Goal: Find specific page/section

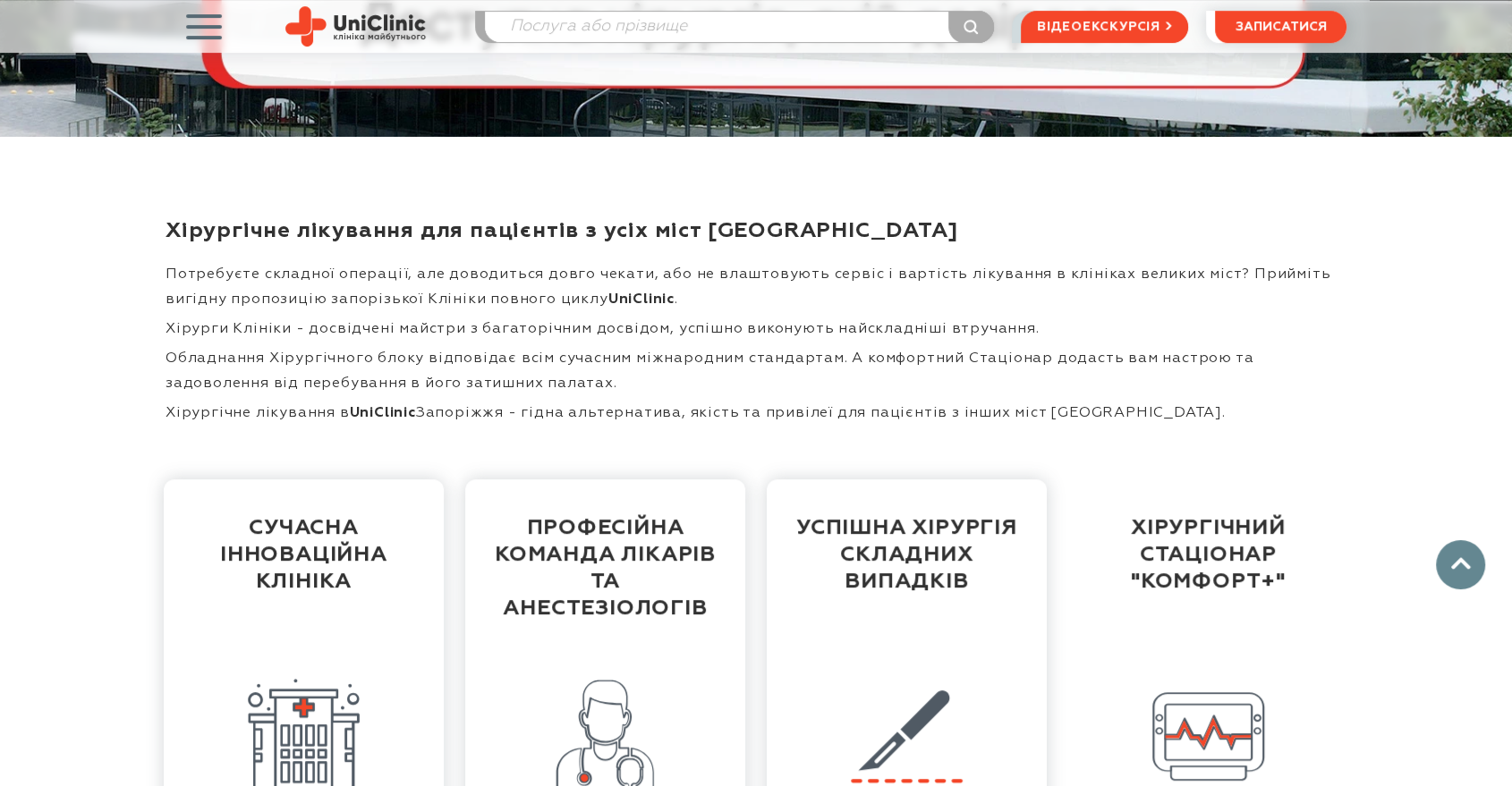
scroll to position [595, 0]
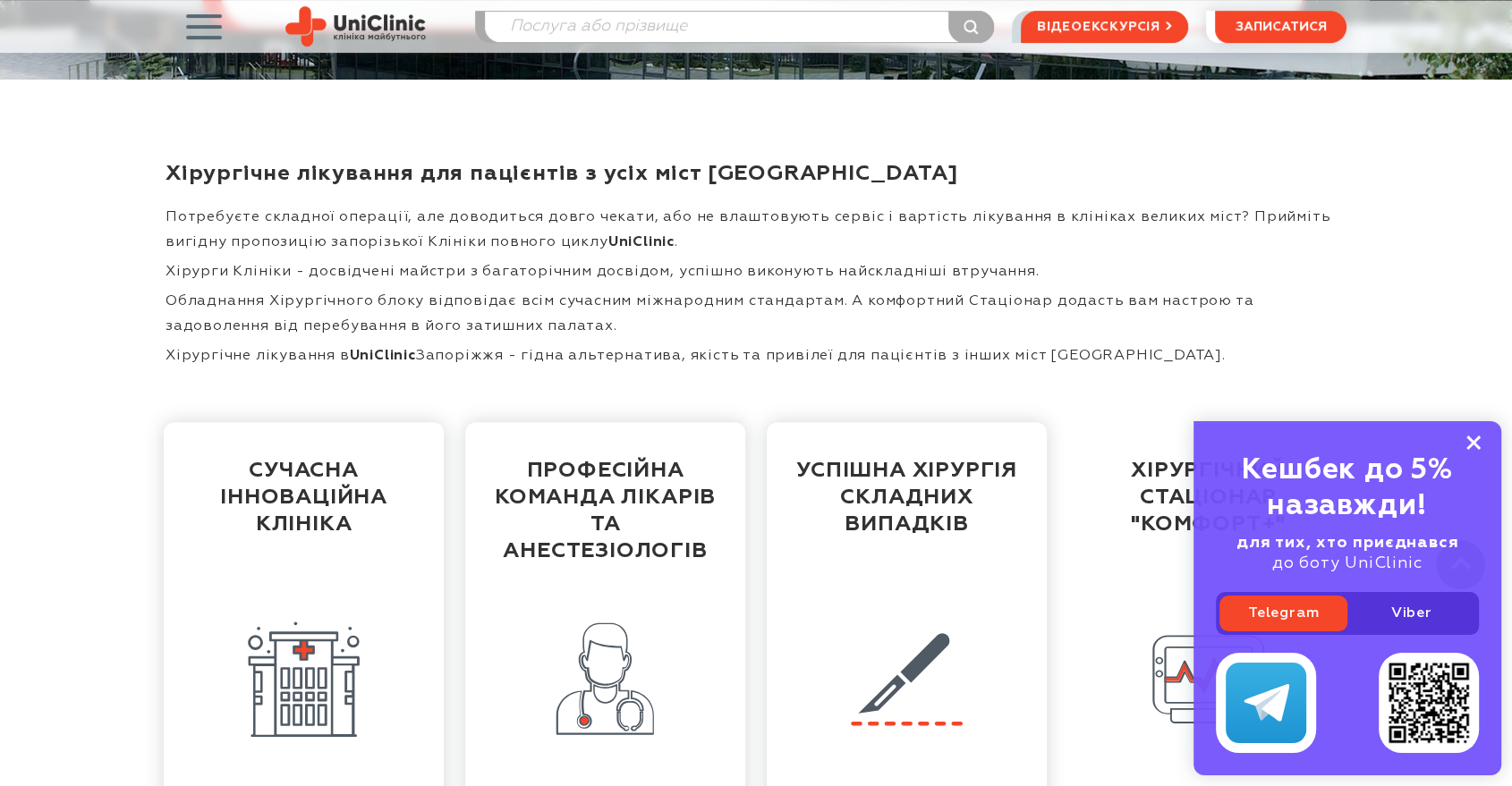
click at [1474, 440] on rect at bounding box center [1473, 442] width 14 height 14
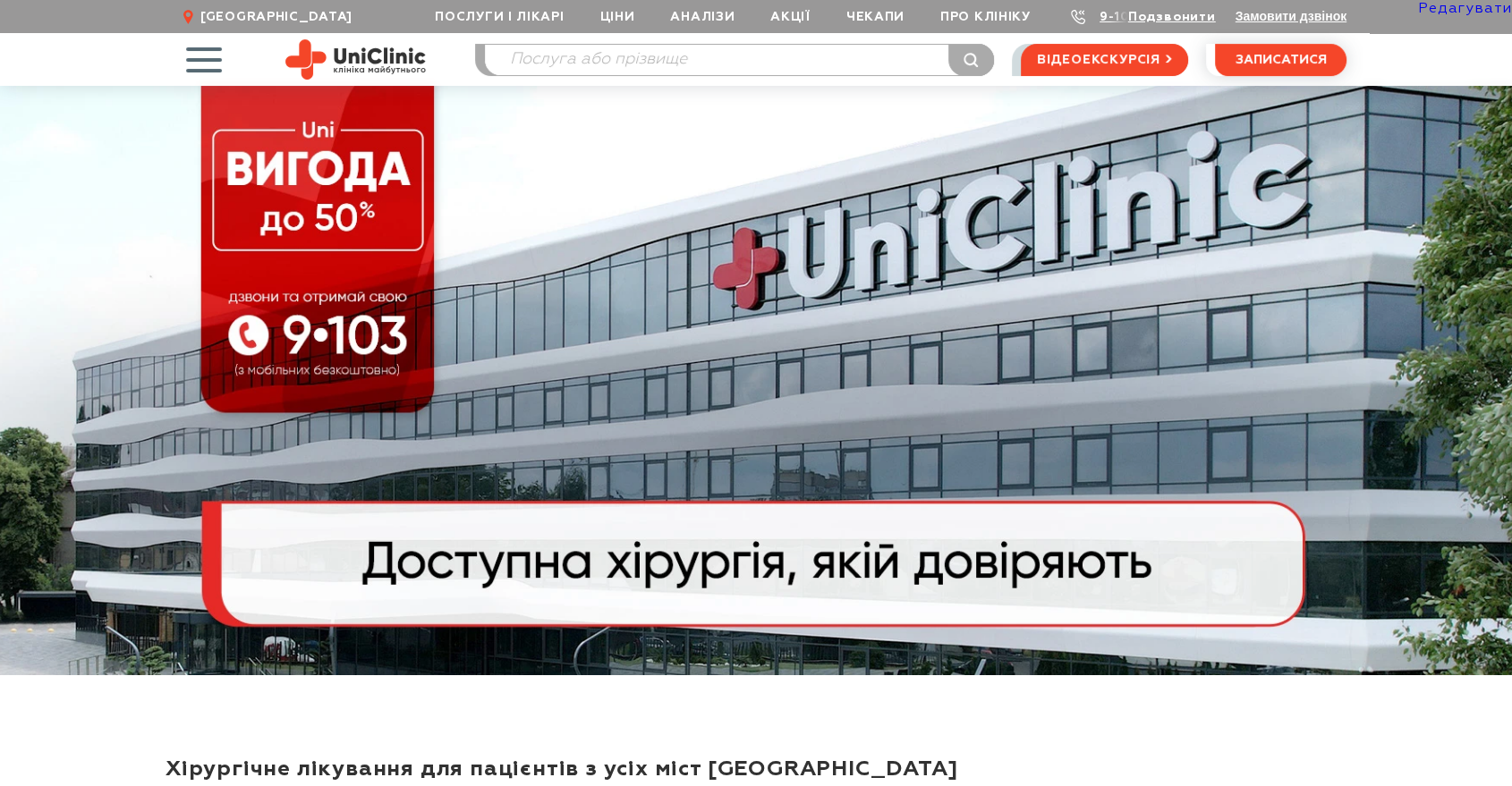
click at [1475, 8] on link "Редагувати" at bounding box center [1465, 9] width 94 height 14
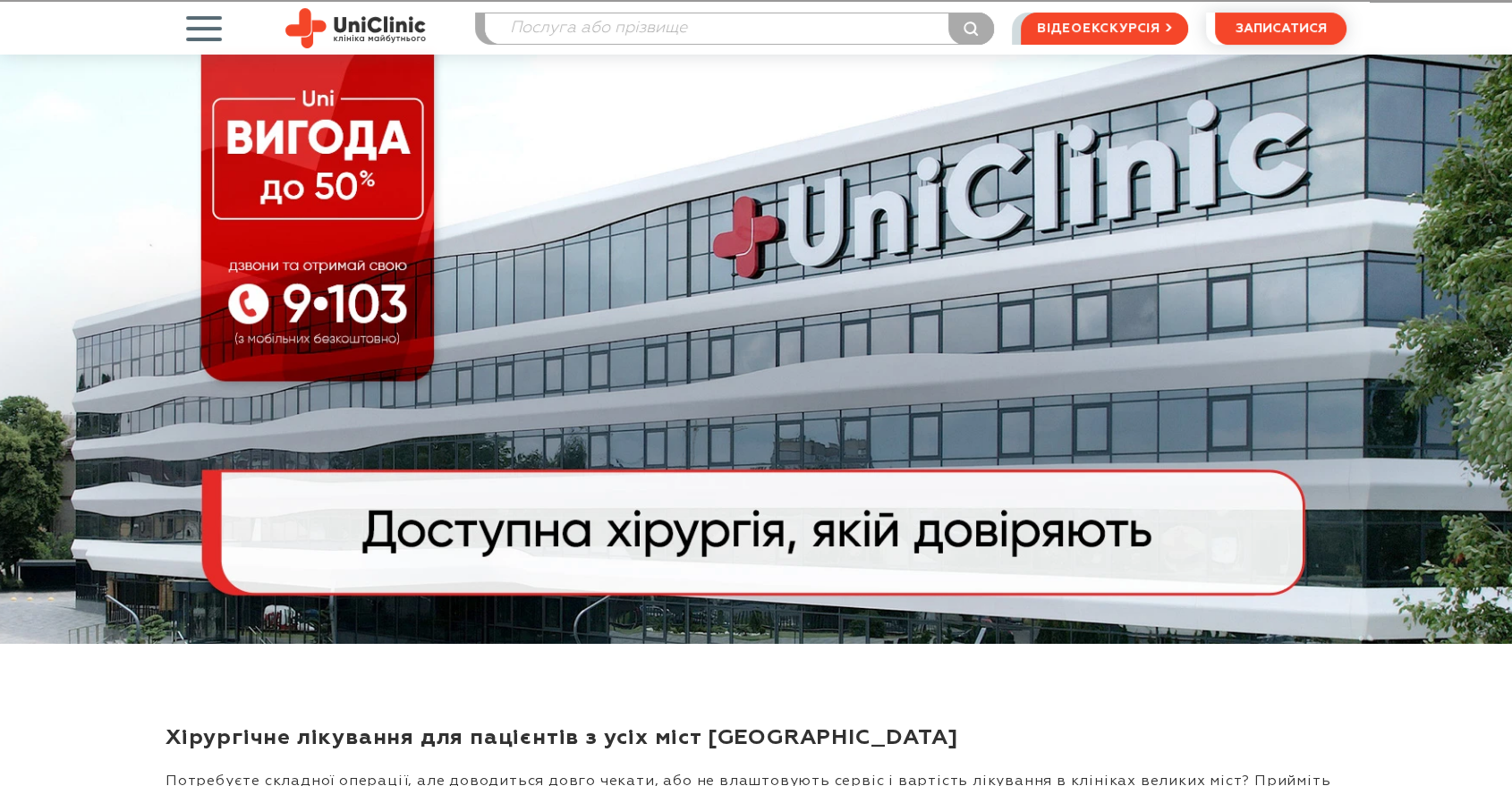
scroll to position [496, 0]
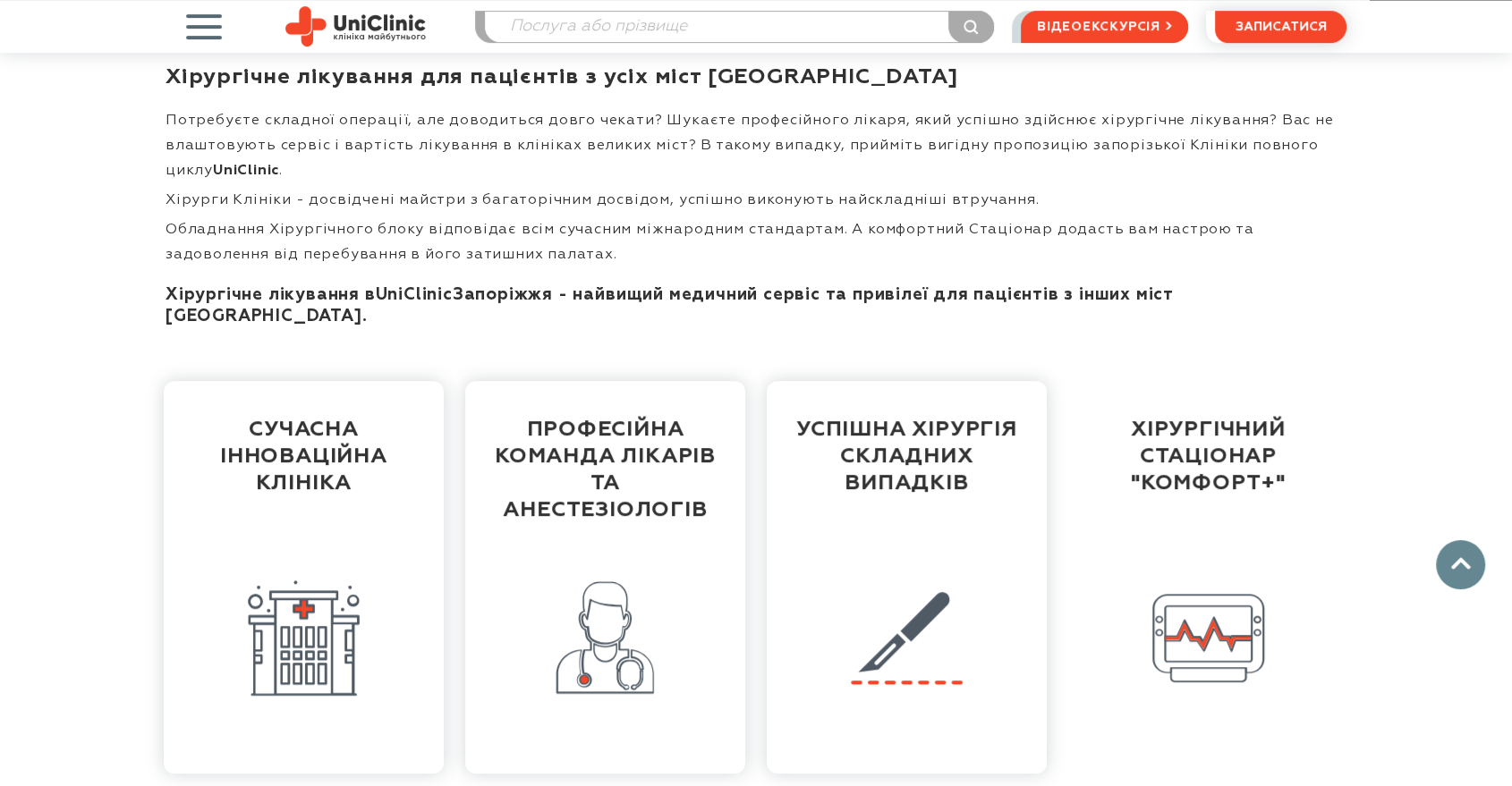
scroll to position [593, 0]
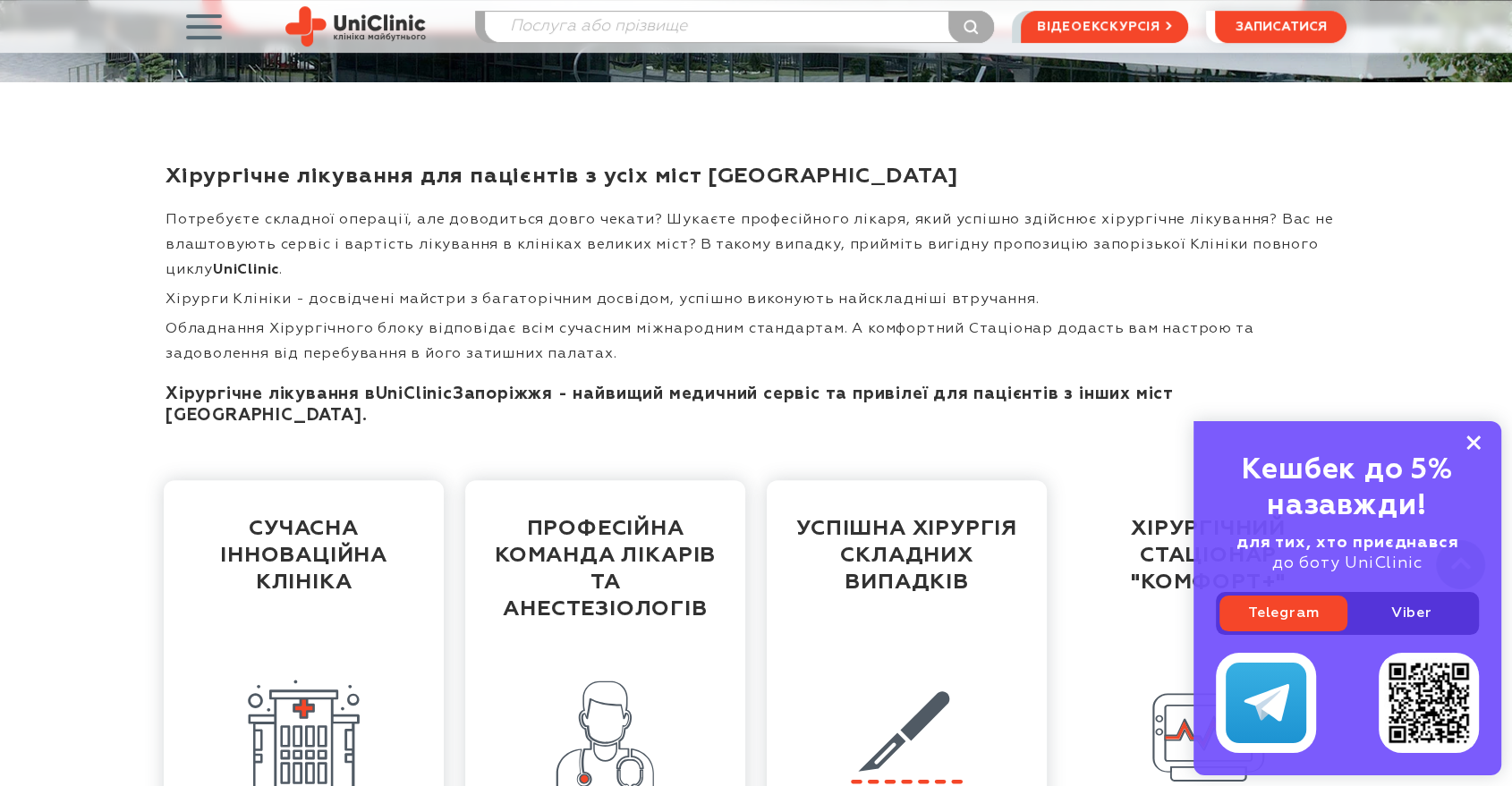
click at [1473, 438] on icon at bounding box center [1473, 442] width 14 height 15
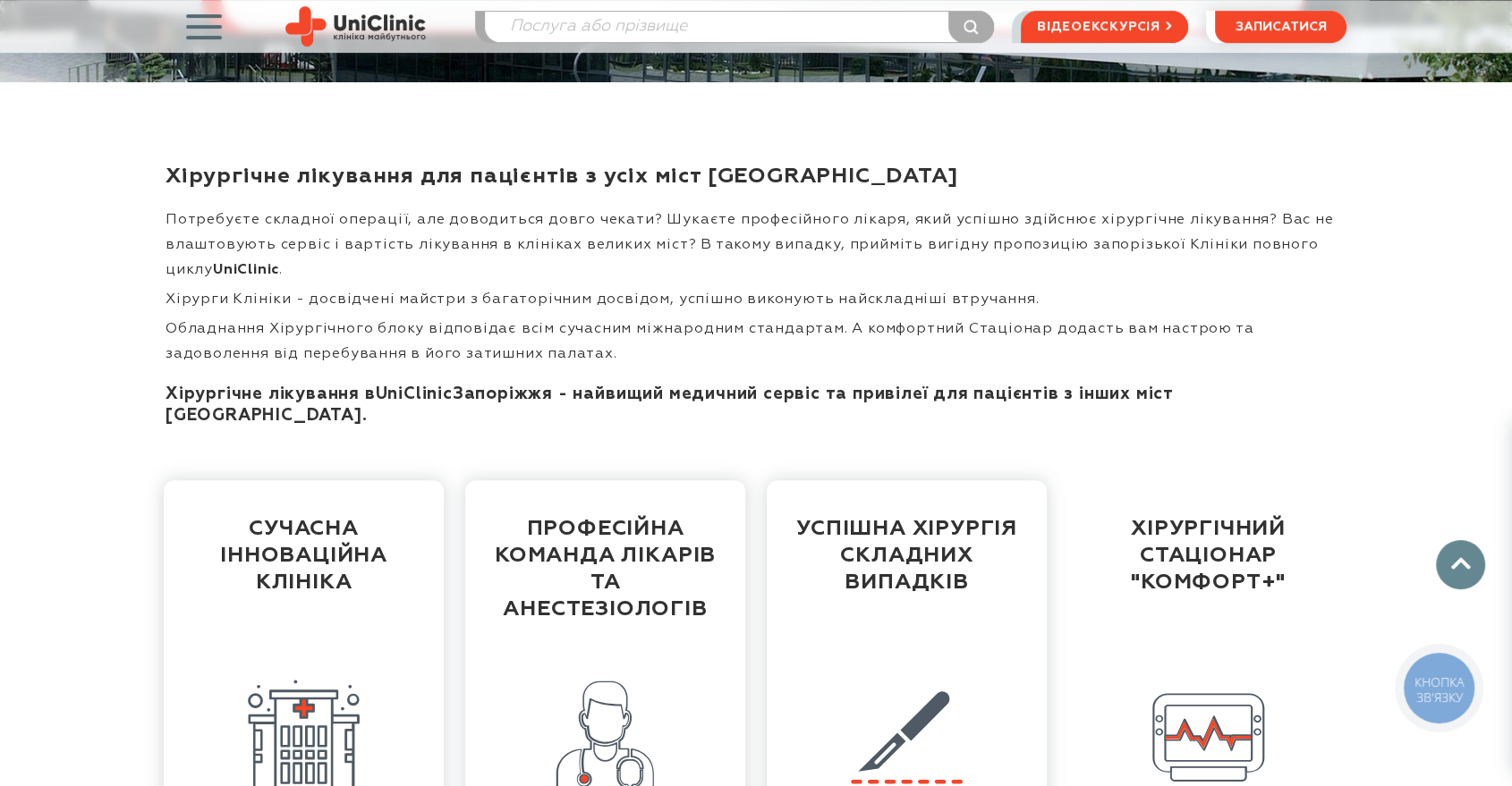
click at [1374, 466] on div "сучасна інноваційна Клініка професійна команда лікарів та анестезіологів успішн…" at bounding box center [756, 676] width 1250 height 446
click at [1345, 453] on div "сучасна інноваційна Клініка професійна команда лікарів та анестезіологів успішн…" at bounding box center [756, 676] width 1224 height 446
